Goal: Task Accomplishment & Management: Use online tool/utility

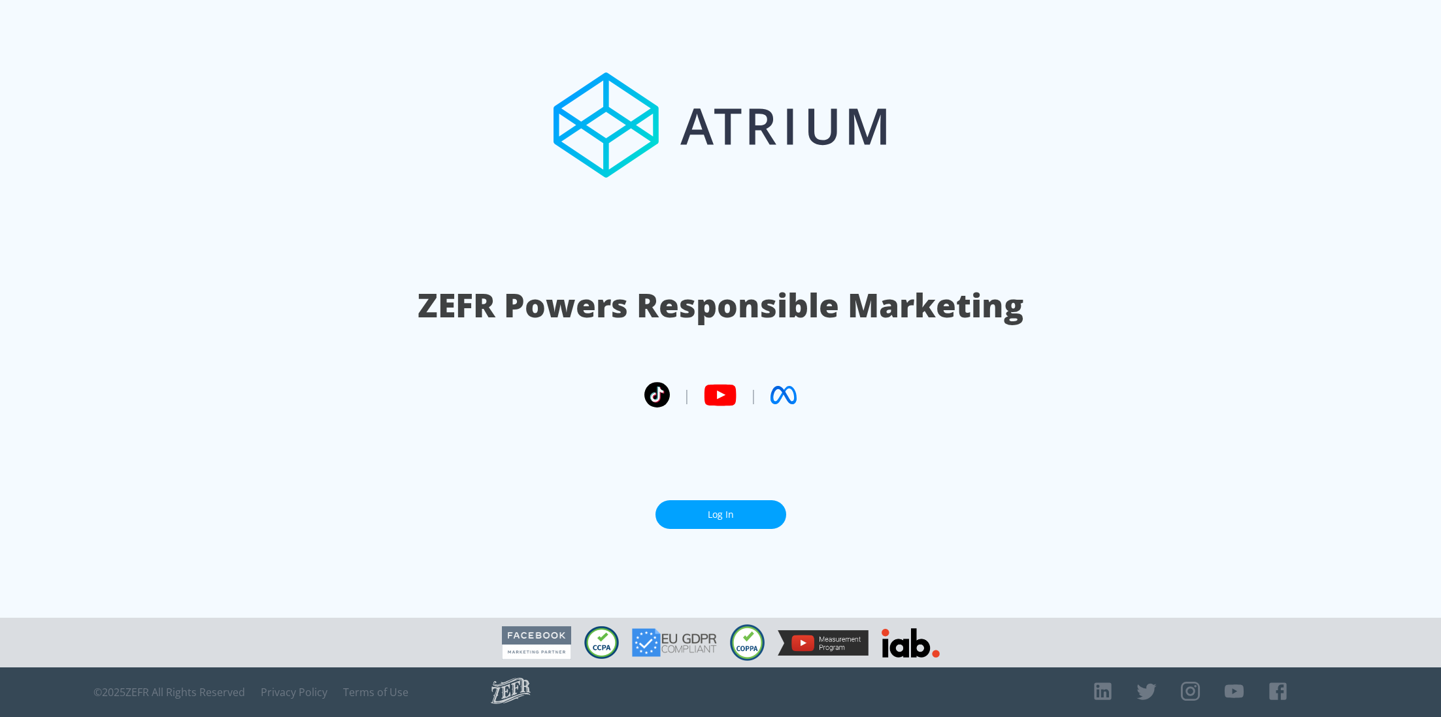
click at [706, 501] on link "Log In" at bounding box center [720, 514] width 131 height 29
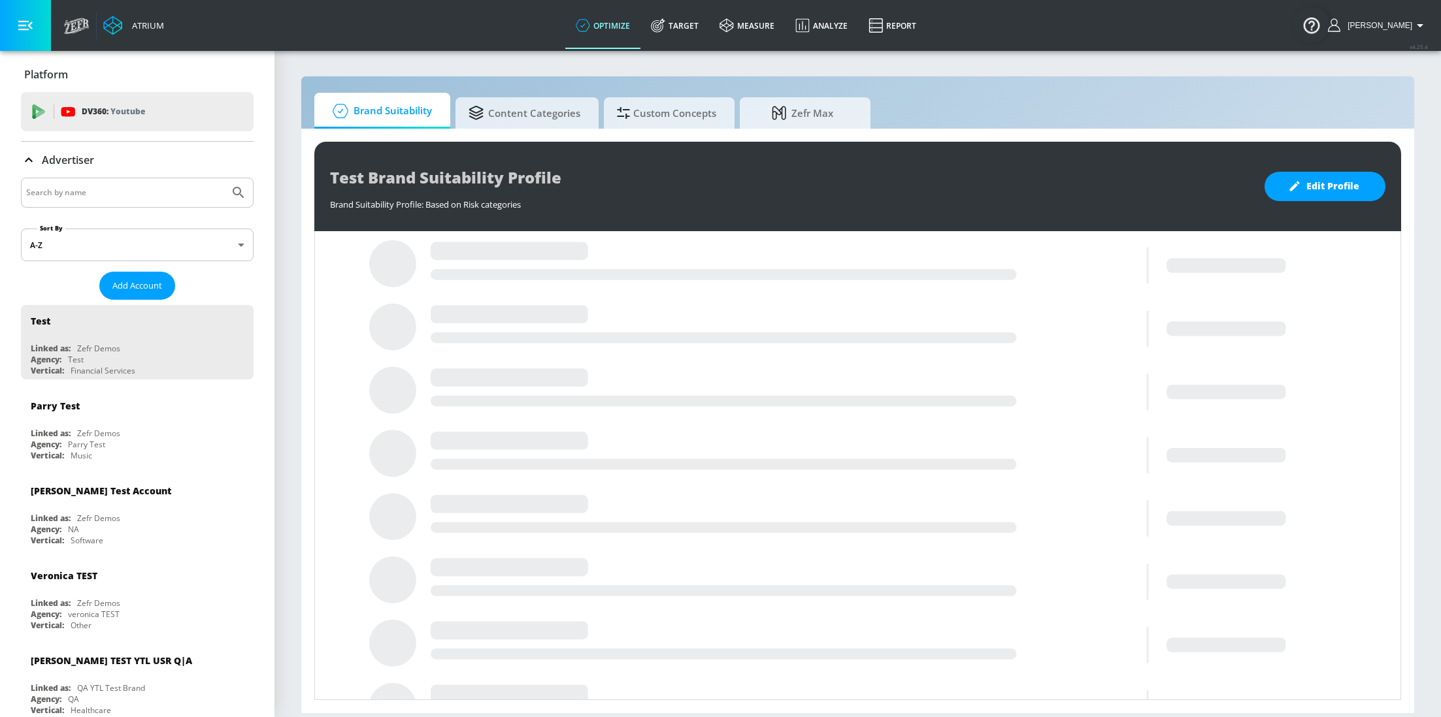
click at [108, 194] on input "Search by name" at bounding box center [125, 192] width 198 height 17
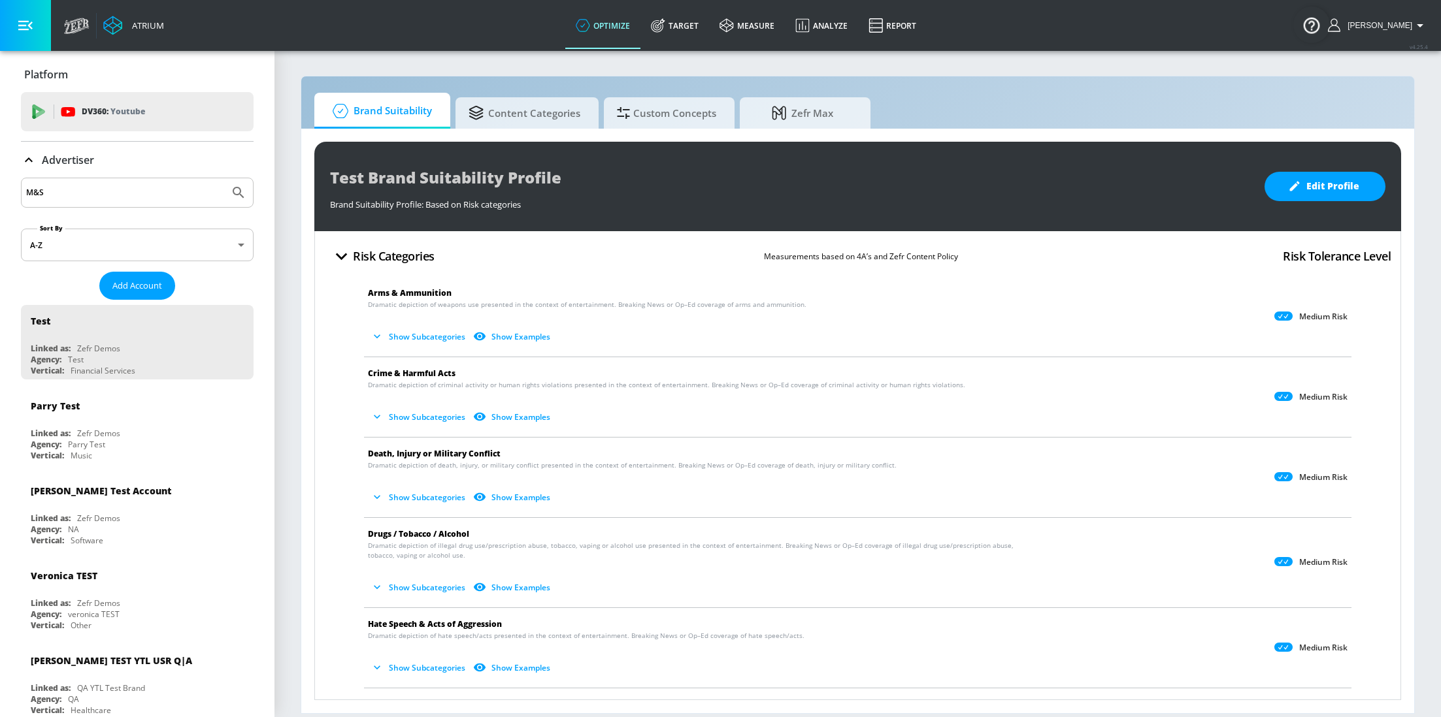
type input "M&S"
click at [224, 178] on button "Submit Search" at bounding box center [238, 192] width 29 height 29
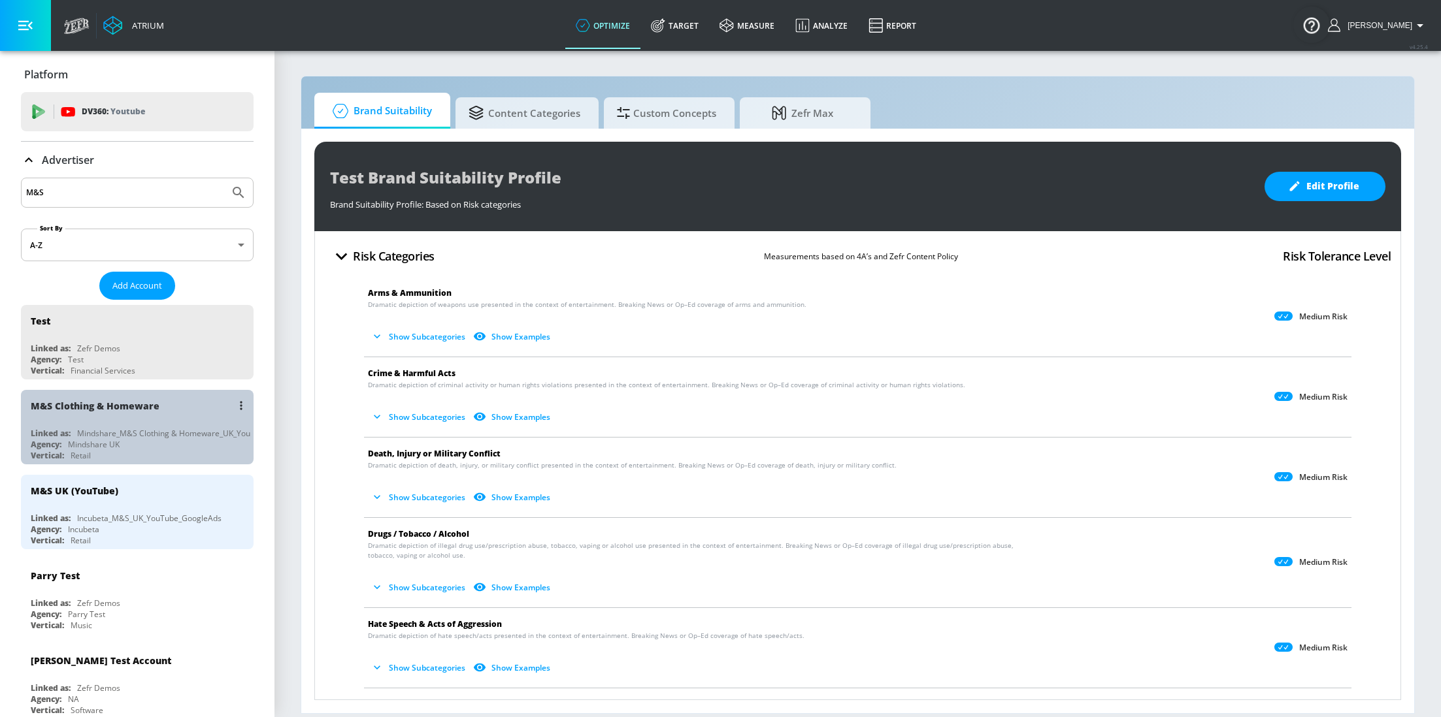
click at [110, 443] on div "Mindshare UK" at bounding box center [94, 444] width 52 height 11
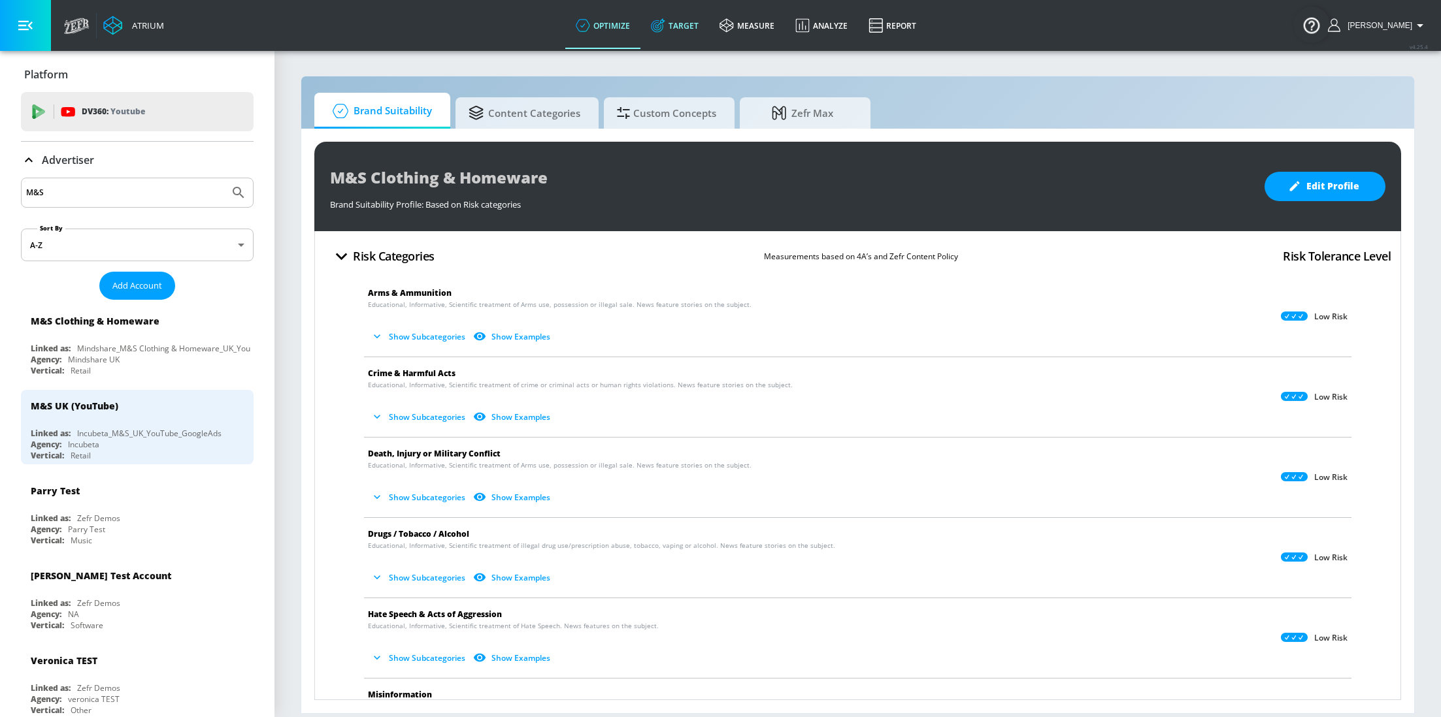
click at [701, 29] on link "Target" at bounding box center [674, 25] width 69 height 47
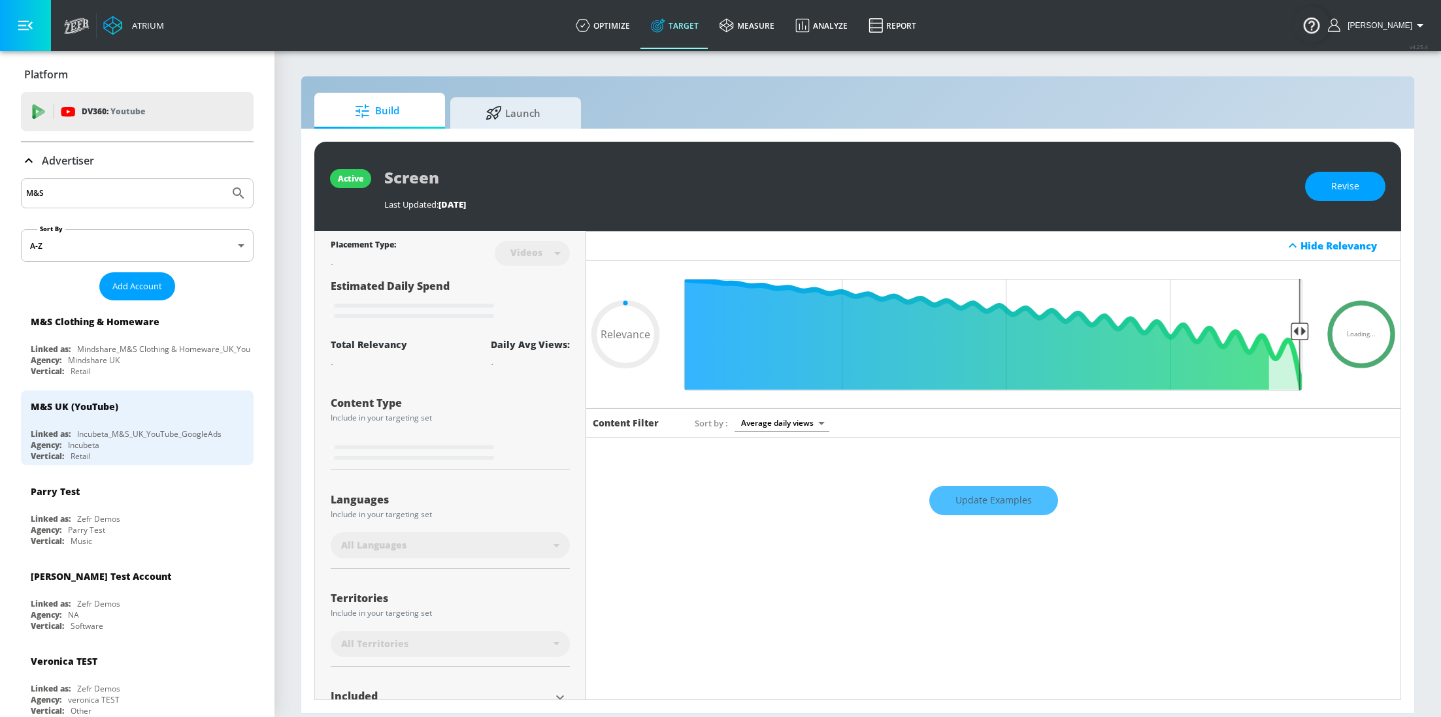
type input "0.05"
click at [500, 118] on span "Launch" at bounding box center [512, 110] width 99 height 31
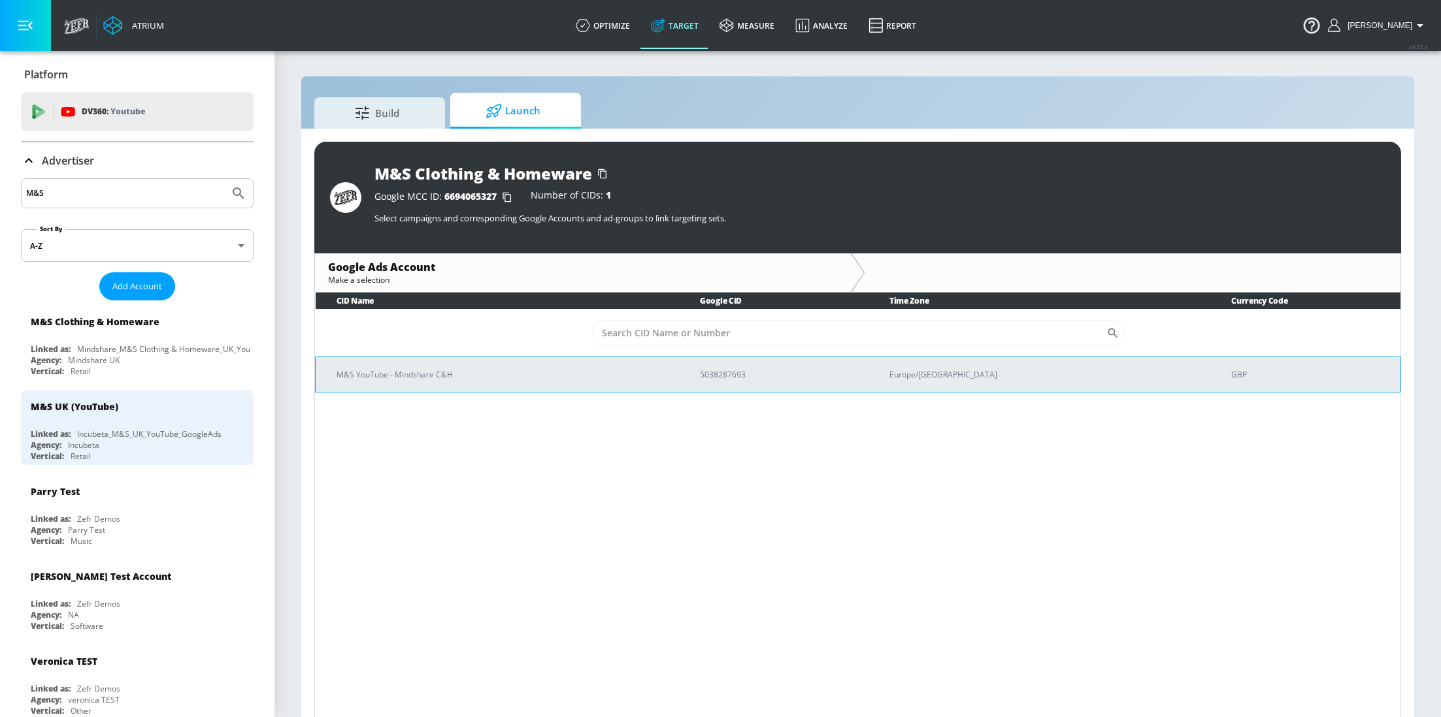
click at [429, 383] on td "M&S YouTube - Mindshare C&H" at bounding box center [498, 374] width 364 height 35
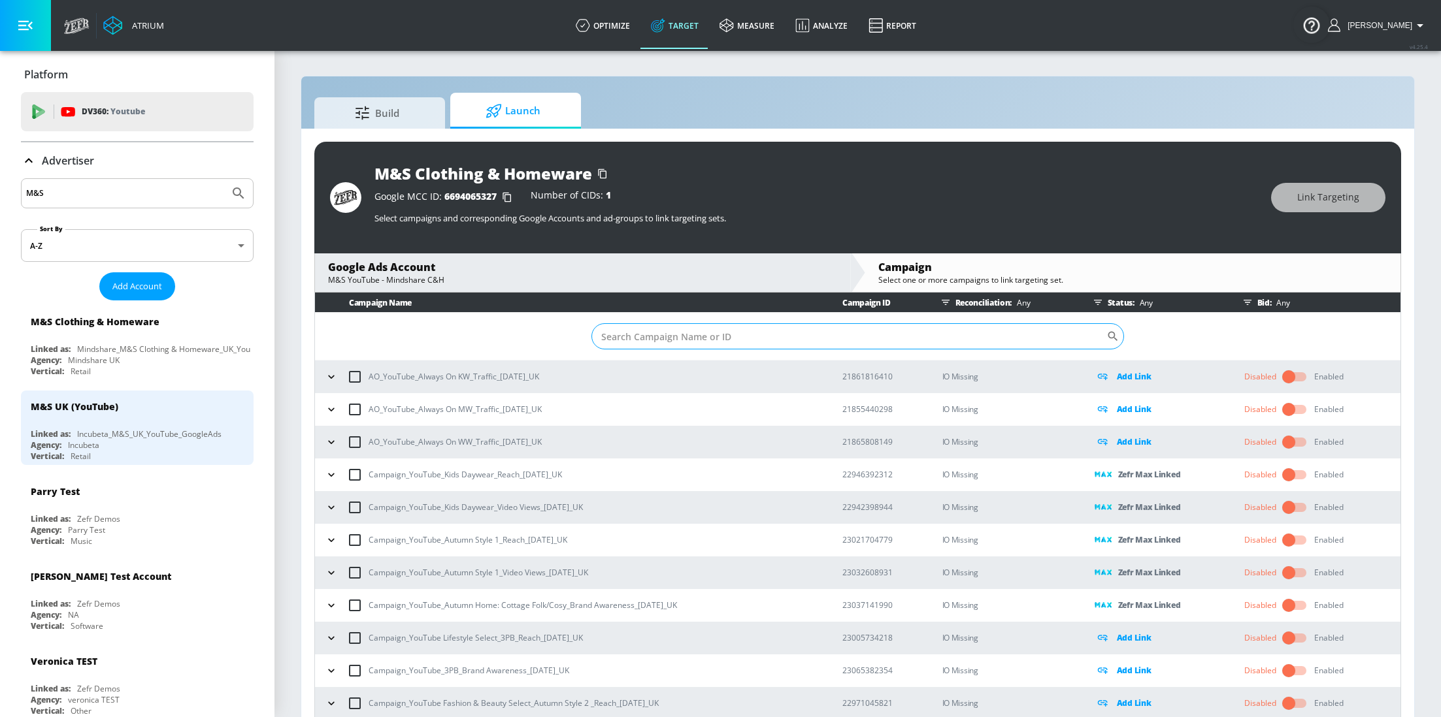
click at [672, 336] on input "Sort By" at bounding box center [848, 336] width 515 height 26
paste input "23065382354"
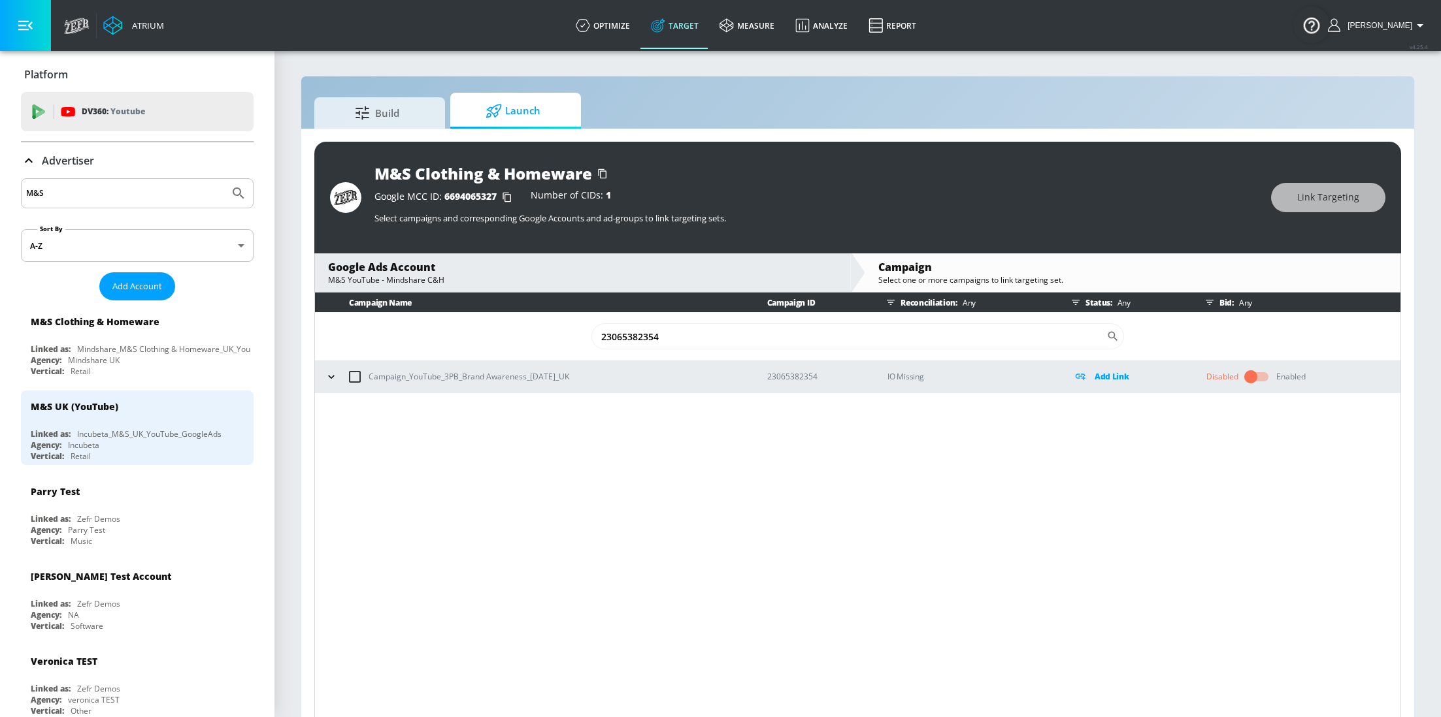
type input "23065382354"
click at [323, 382] on button "button" at bounding box center [331, 377] width 20 height 20
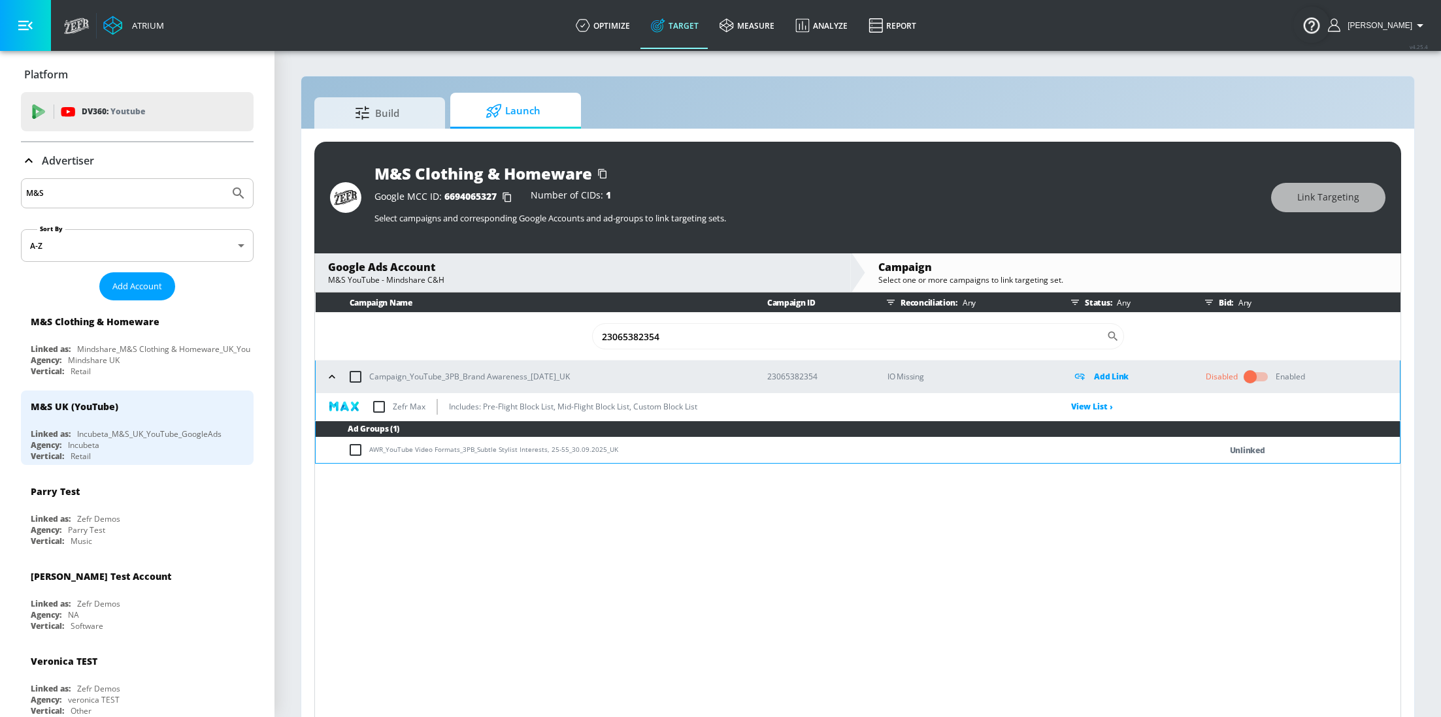
click at [378, 404] on input "checkbox" at bounding box center [378, 406] width 27 height 27
checkbox input "true"
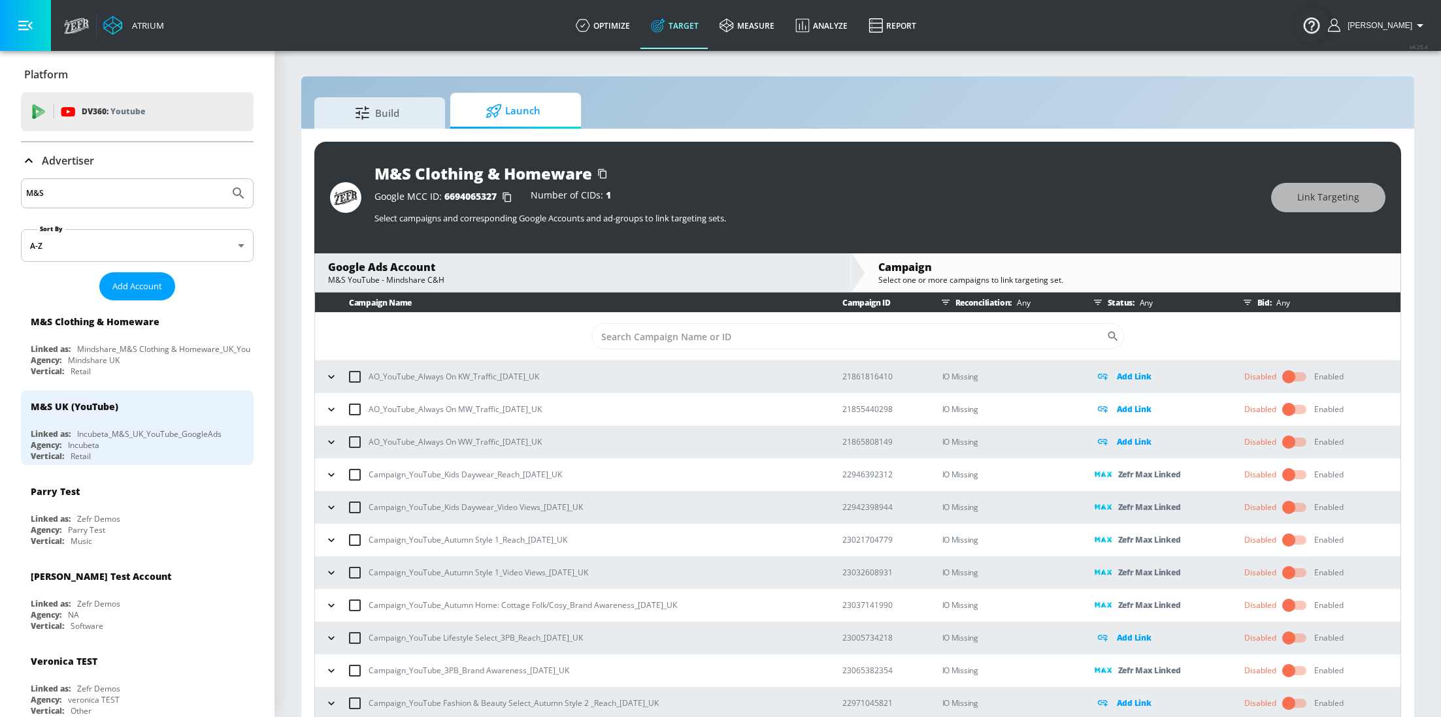
scroll to position [29, 0]
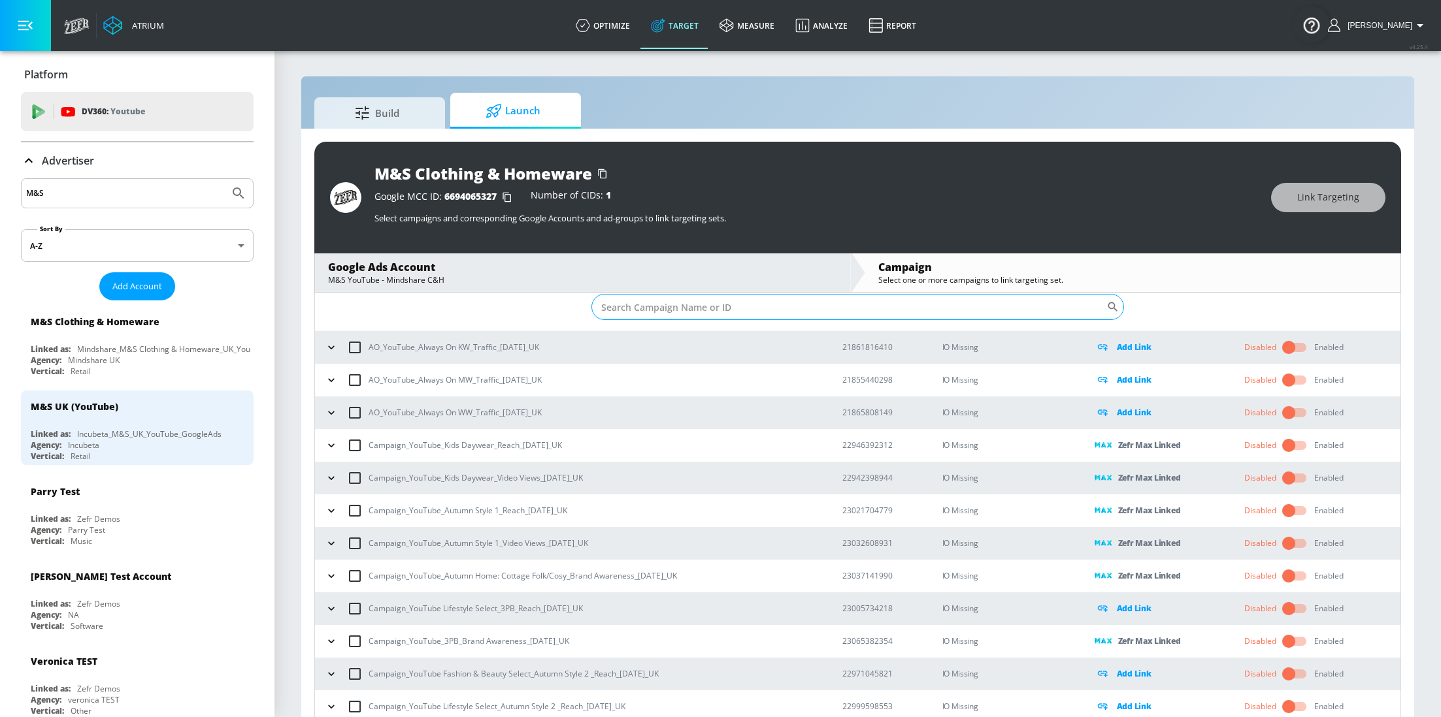
click at [716, 298] on input "Sort By" at bounding box center [848, 307] width 515 height 26
paste input "23065382354"
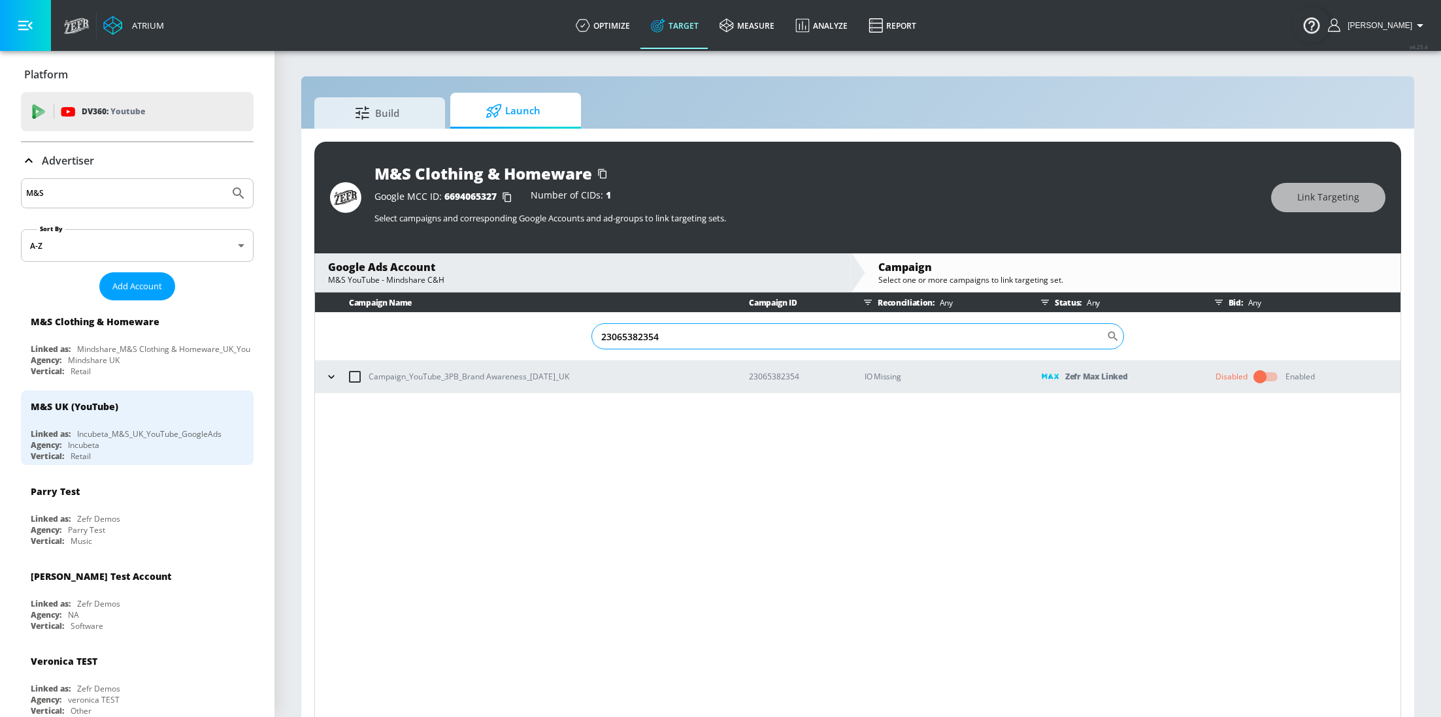
scroll to position [0, 0]
type input "23065382354"
